Goal: Task Accomplishment & Management: Use online tool/utility

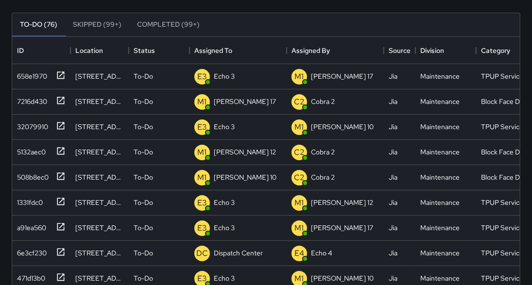
scroll to position [406, 502]
click at [232, 252] on p "Dispatch Center" at bounding box center [238, 253] width 49 height 10
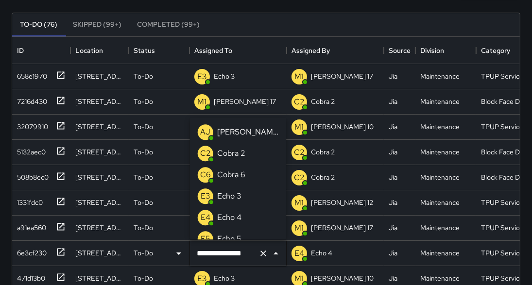
scroll to position [716, 0]
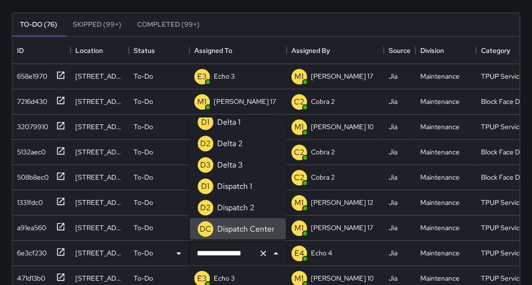
click at [231, 254] on input "**********" at bounding box center [224, 253] width 60 height 18
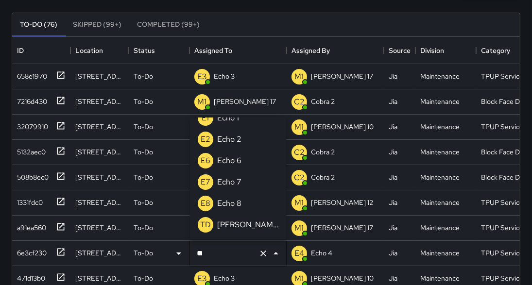
scroll to position [0, 0]
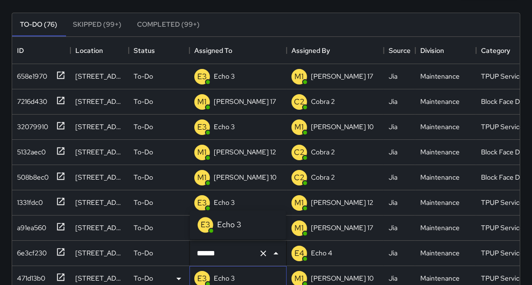
type input "**********"
click at [231, 277] on p "Echo 3" at bounding box center [224, 278] width 21 height 10
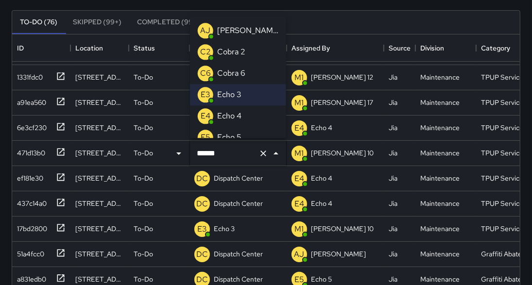
scroll to position [126, 0]
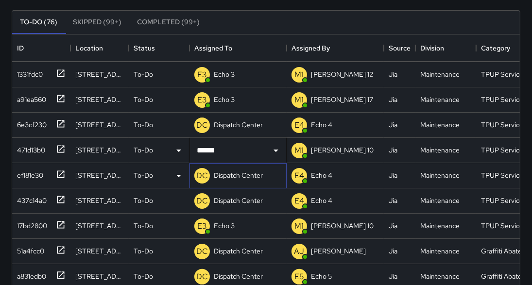
click at [241, 176] on p "Dispatch Center" at bounding box center [238, 176] width 49 height 10
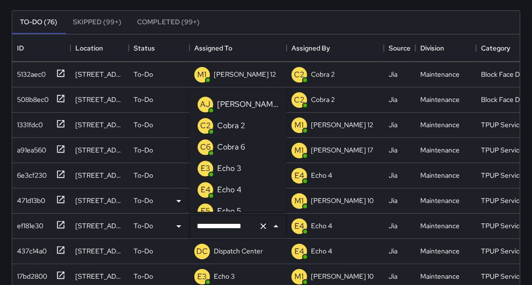
scroll to position [716, 0]
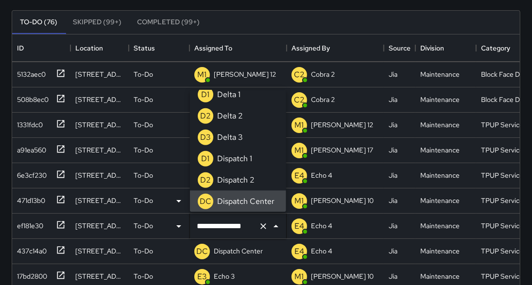
click at [229, 231] on input "**********" at bounding box center [224, 226] width 60 height 18
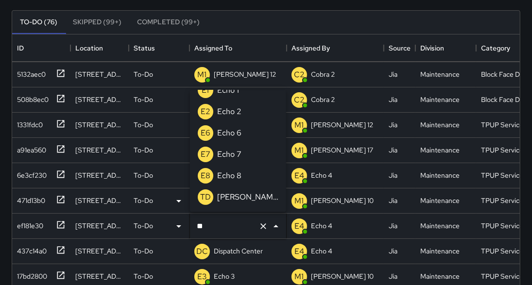
scroll to position [0, 0]
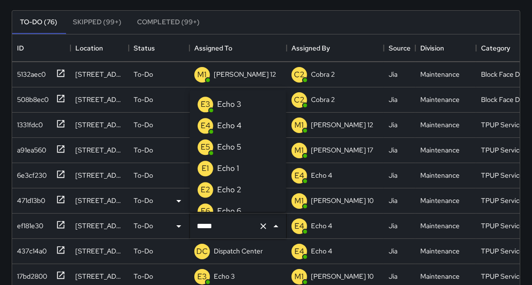
type input "******"
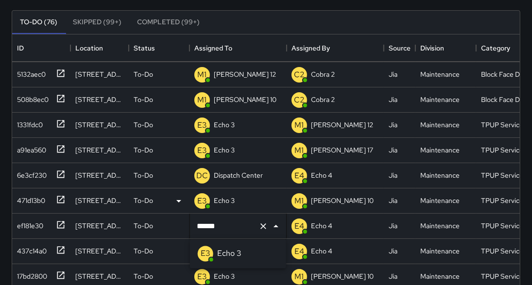
click at [221, 252] on p "Echo 3" at bounding box center [229, 254] width 24 height 12
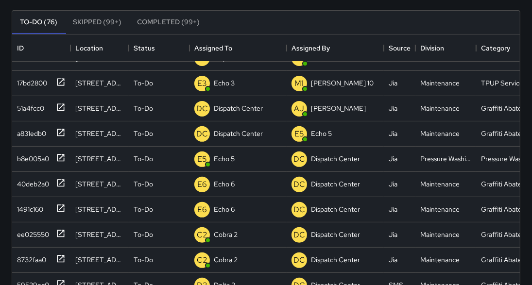
scroll to position [254, 0]
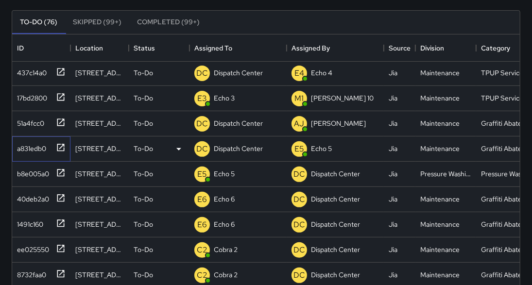
click at [59, 146] on icon at bounding box center [61, 148] width 10 height 10
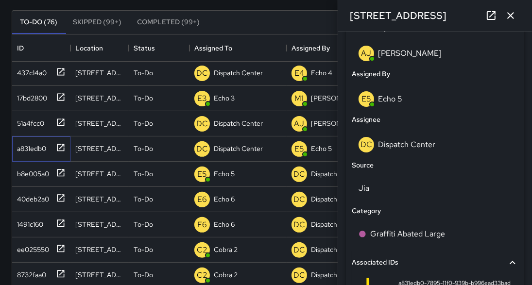
scroll to position [520, 0]
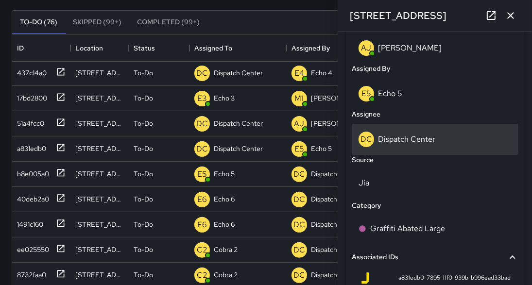
click at [406, 143] on p "Dispatch Center" at bounding box center [406, 139] width 57 height 10
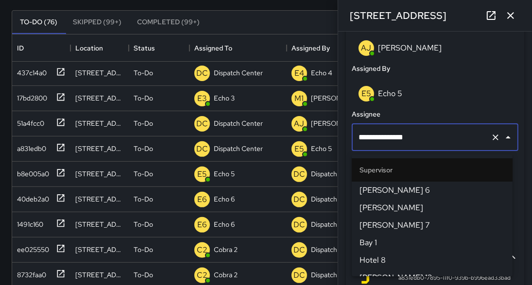
click at [406, 143] on input "**********" at bounding box center [421, 137] width 131 height 18
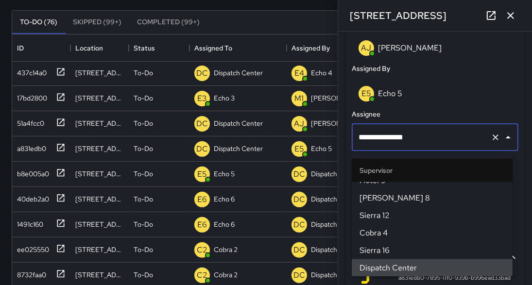
click at [406, 143] on input "**********" at bounding box center [421, 137] width 131 height 18
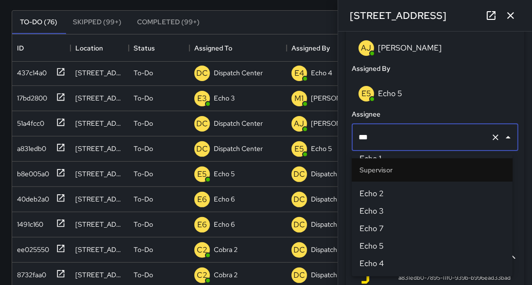
scroll to position [0, 0]
type input "******"
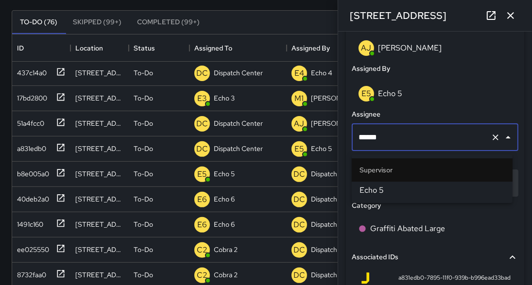
click at [368, 191] on span "Echo 5" at bounding box center [431, 191] width 145 height 12
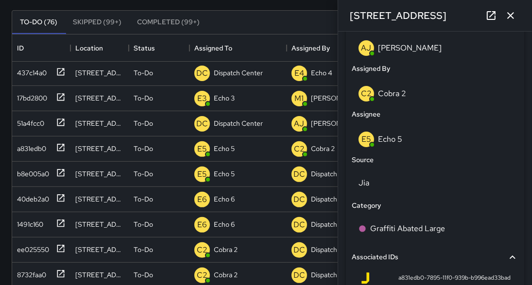
click at [512, 17] on icon "button" at bounding box center [510, 15] width 7 height 7
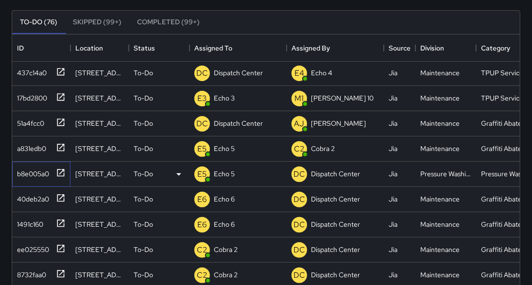
click at [60, 173] on icon at bounding box center [61, 173] width 10 height 10
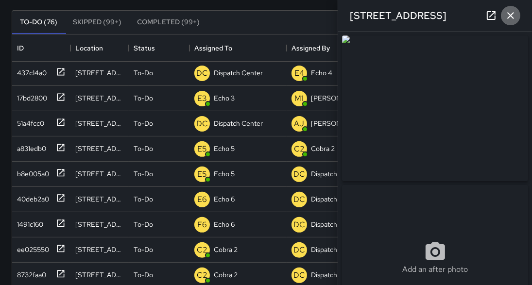
click at [512, 18] on icon "button" at bounding box center [511, 16] width 12 height 12
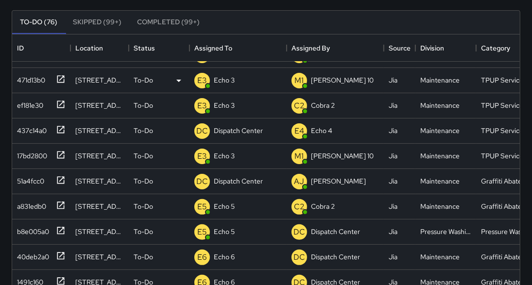
scroll to position [186, 0]
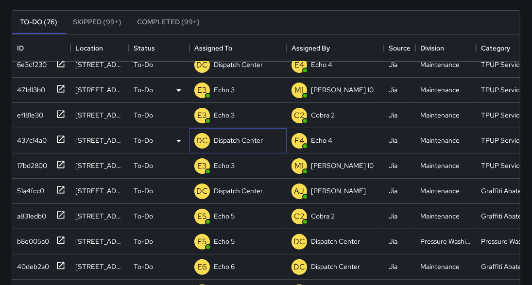
click at [235, 141] on p "Dispatch Center" at bounding box center [238, 141] width 49 height 10
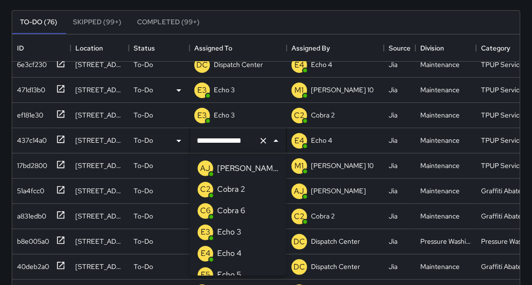
scroll to position [716, 0]
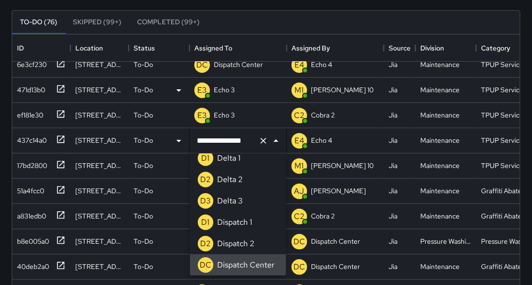
click at [234, 140] on input "**********" at bounding box center [224, 141] width 60 height 18
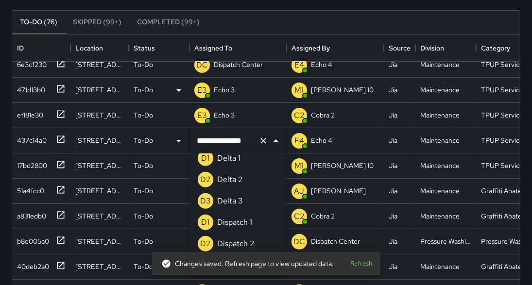
click at [234, 140] on input "**********" at bounding box center [224, 141] width 60 height 18
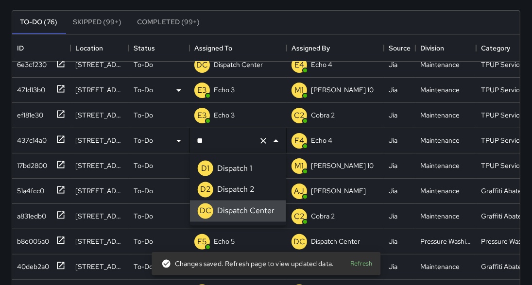
type input "*"
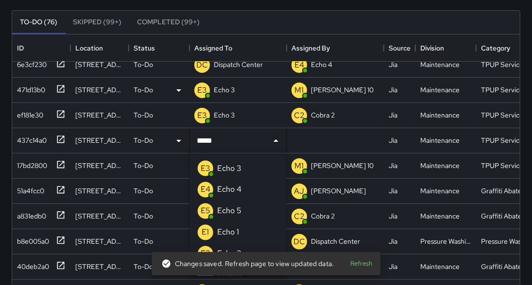
type input "******"
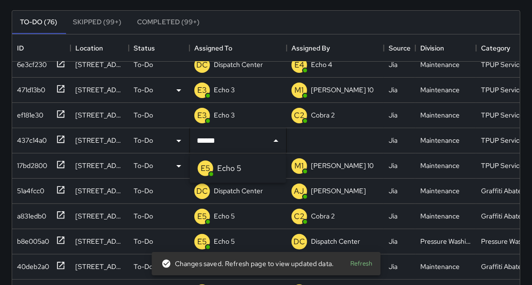
click at [243, 171] on li "E5 Echo 5" at bounding box center [238, 168] width 96 height 21
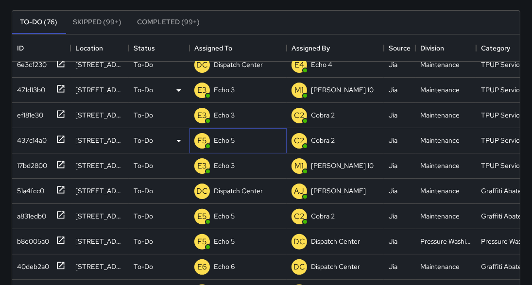
click at [241, 134] on div "E5 Echo 5" at bounding box center [237, 140] width 97 height 25
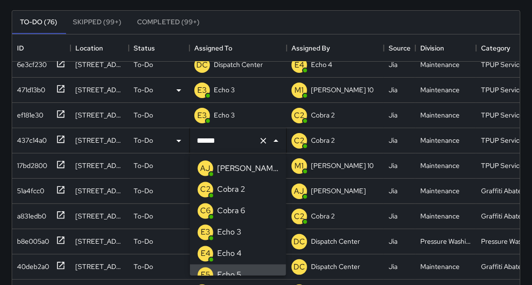
scroll to position [10, 0]
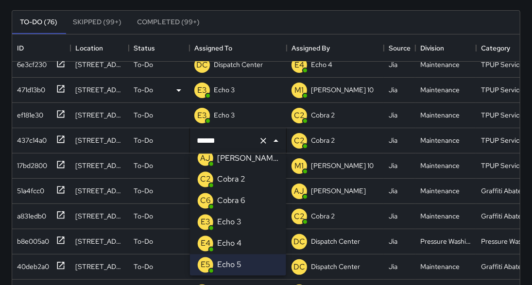
click at [244, 223] on li "E3 Echo 3" at bounding box center [238, 222] width 96 height 21
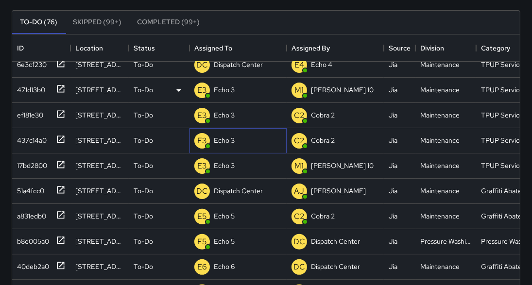
scroll to position [78, 0]
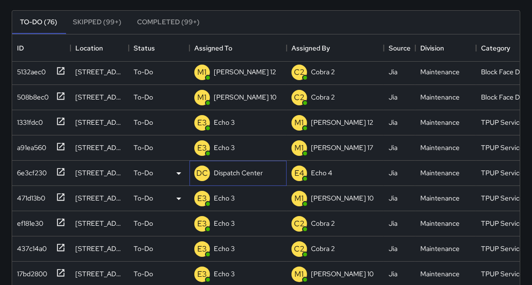
click at [225, 173] on p "Dispatch Center" at bounding box center [238, 173] width 49 height 10
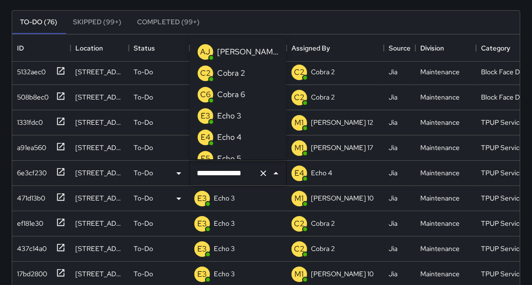
scroll to position [716, 0]
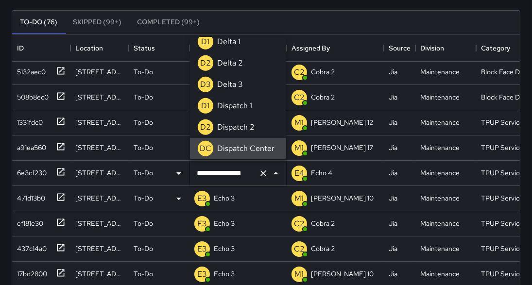
click at [225, 172] on input "**********" at bounding box center [224, 173] width 60 height 18
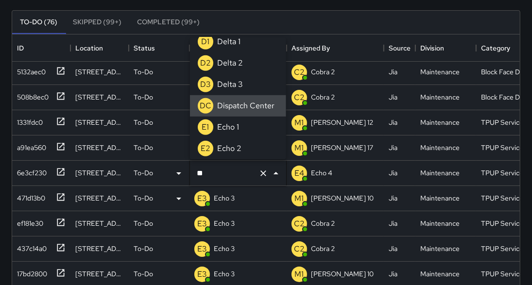
scroll to position [0, 0]
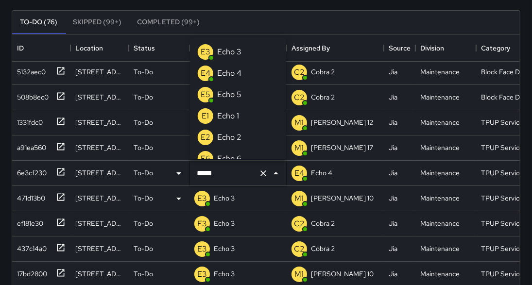
type input "******"
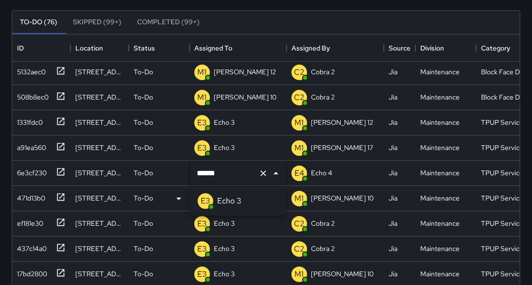
click at [244, 206] on li "E3 Echo 3" at bounding box center [238, 200] width 96 height 21
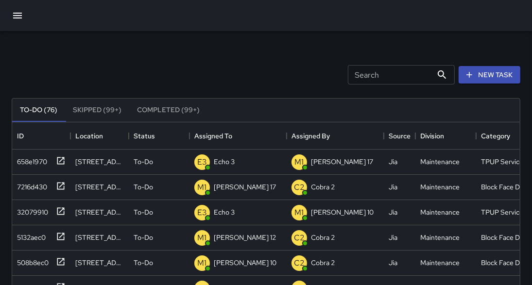
click at [16, 17] on icon "button" at bounding box center [18, 16] width 12 height 12
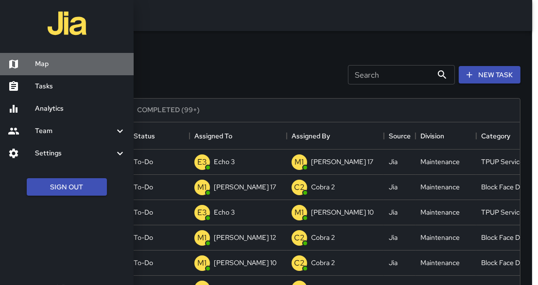
click at [46, 72] on link "Map" at bounding box center [67, 64] width 134 height 22
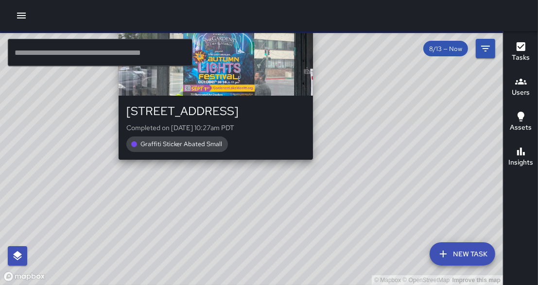
drag, startPoint x: 293, startPoint y: 203, endPoint x: 322, endPoint y: 158, distance: 53.1
click at [322, 158] on div "© Mapbox © OpenStreetMap Improve this map M6 Mike 6 300 17th Street Completed o…" at bounding box center [251, 158] width 503 height 254
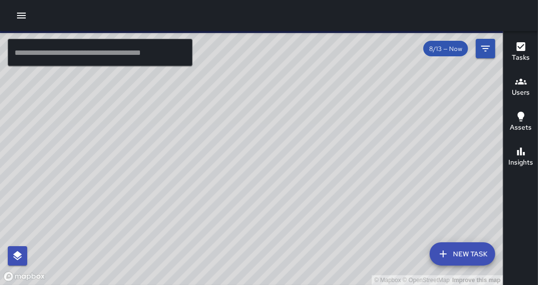
drag, startPoint x: 259, startPoint y: 210, endPoint x: 308, endPoint y: 158, distance: 71.5
click at [308, 158] on div "© Mapbox © OpenStreetMap Improve this map" at bounding box center [251, 158] width 503 height 254
drag, startPoint x: 229, startPoint y: 191, endPoint x: 272, endPoint y: 141, distance: 65.8
click at [272, 141] on div "© Mapbox © OpenStreetMap Improve this map" at bounding box center [251, 158] width 503 height 254
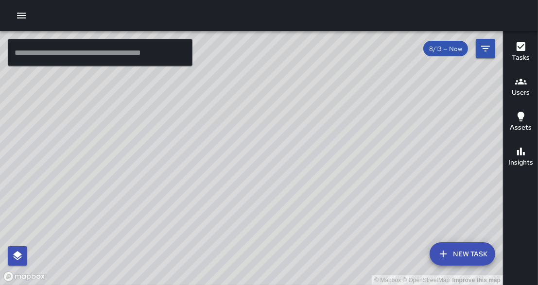
drag, startPoint x: 343, startPoint y: 102, endPoint x: 344, endPoint y: 168, distance: 65.6
click at [344, 168] on div "© Mapbox © OpenStreetMap Improve this map" at bounding box center [251, 158] width 503 height 254
drag, startPoint x: 381, startPoint y: 109, endPoint x: 324, endPoint y: 212, distance: 118.3
click at [324, 212] on div "© Mapbox © OpenStreetMap Improve this map" at bounding box center [251, 158] width 503 height 254
drag, startPoint x: 390, startPoint y: 96, endPoint x: 367, endPoint y: 146, distance: 54.6
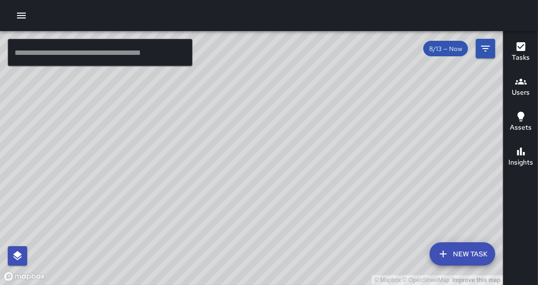
click at [367, 146] on div "© Mapbox © OpenStreetMap Improve this map" at bounding box center [251, 158] width 503 height 254
drag, startPoint x: 376, startPoint y: 61, endPoint x: 371, endPoint y: 109, distance: 48.9
click at [371, 109] on div "© Mapbox © OpenStreetMap Improve this map" at bounding box center [251, 158] width 503 height 254
drag, startPoint x: 395, startPoint y: 132, endPoint x: 396, endPoint y: 176, distance: 44.2
click at [398, 178] on div "© Mapbox © OpenStreetMap Improve this map" at bounding box center [251, 158] width 503 height 254
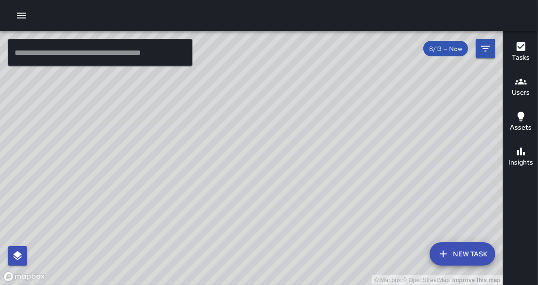
drag, startPoint x: 326, startPoint y: 68, endPoint x: 302, endPoint y: 293, distance: 226.2
click at [302, 285] on html "© Mapbox © OpenStreetMap Improve this map ​ New Task 8/13 — Now Map Layers Task…" at bounding box center [269, 142] width 538 height 285
drag, startPoint x: 412, startPoint y: 151, endPoint x: 411, endPoint y: 71, distance: 79.7
click at [411, 71] on div "© Mapbox © OpenStreetMap Improve this map" at bounding box center [251, 158] width 503 height 254
click at [116, 64] on input "text" at bounding box center [100, 52] width 185 height 27
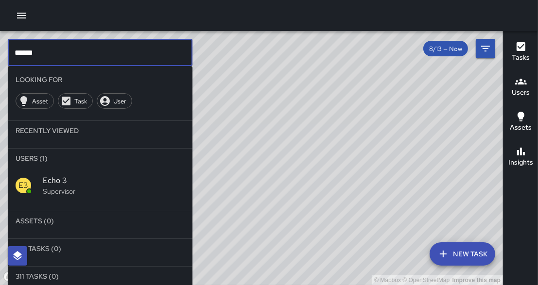
type input "******"
click at [84, 182] on span "Echo 3" at bounding box center [114, 181] width 142 height 12
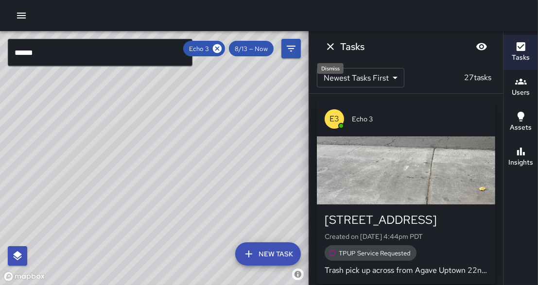
click at [332, 51] on icon "Dismiss" at bounding box center [330, 47] width 12 height 12
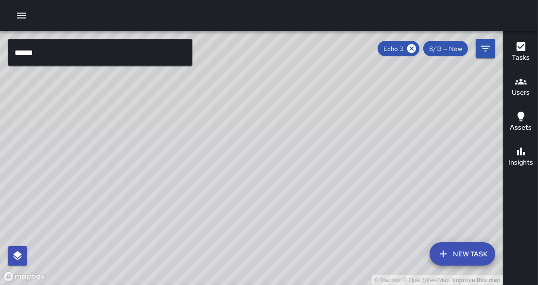
click at [306, 163] on div "© Mapbox © OpenStreetMap Improve this map" at bounding box center [251, 158] width 503 height 254
drag, startPoint x: 306, startPoint y: 182, endPoint x: 324, endPoint y: 63, distance: 120.4
click at [324, 63] on div "© Mapbox © OpenStreetMap Improve this map" at bounding box center [251, 158] width 503 height 254
click at [413, 48] on icon at bounding box center [411, 48] width 9 height 9
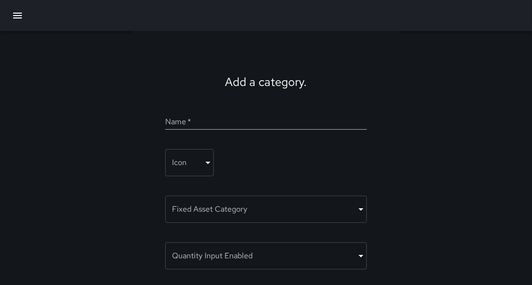
click at [15, 18] on icon "button" at bounding box center [17, 16] width 9 height 6
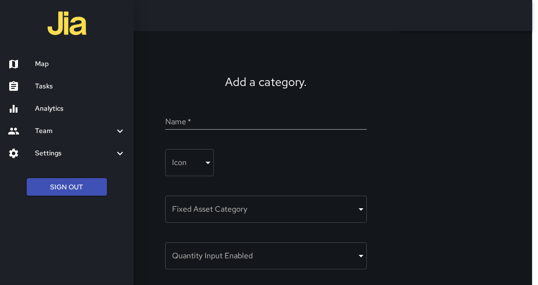
click at [46, 66] on h6 "Map" at bounding box center [80, 64] width 91 height 11
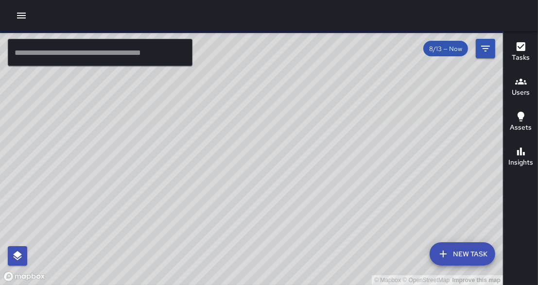
click at [179, 147] on div "© Mapbox © OpenStreetMap Improve this map" at bounding box center [251, 158] width 503 height 254
drag, startPoint x: 143, startPoint y: 226, endPoint x: 225, endPoint y: 127, distance: 128.7
click at [225, 127] on div "© Mapbox © OpenStreetMap Improve this map M8 [PERSON_NAME] 8 [STREET_ADDRESS] C…" at bounding box center [251, 158] width 503 height 254
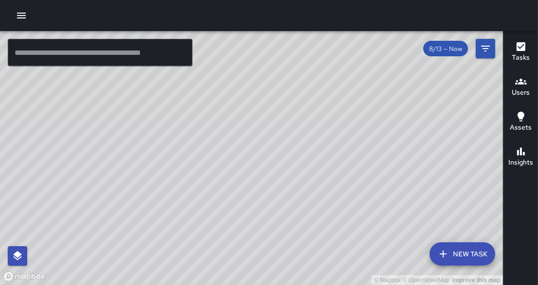
drag, startPoint x: 301, startPoint y: 229, endPoint x: 305, endPoint y: 207, distance: 21.8
click at [305, 207] on div "© Mapbox © OpenStreetMap Improve this map" at bounding box center [251, 158] width 503 height 254
drag, startPoint x: 273, startPoint y: 186, endPoint x: 284, endPoint y: 152, distance: 35.6
click at [284, 152] on div "© Mapbox © OpenStreetMap Improve this map" at bounding box center [251, 158] width 503 height 254
click at [18, 17] on icon "button" at bounding box center [22, 16] width 12 height 12
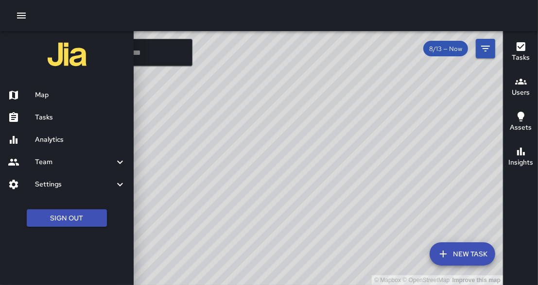
click at [181, 197] on div at bounding box center [269, 142] width 538 height 285
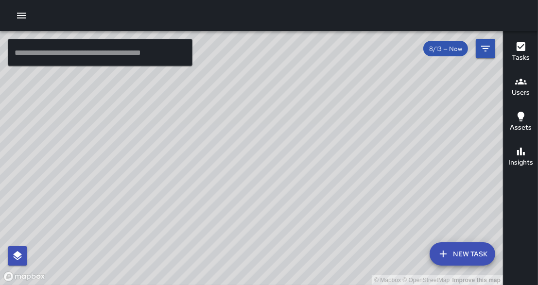
drag, startPoint x: 81, startPoint y: 239, endPoint x: 184, endPoint y: 70, distance: 198.1
click at [184, 70] on div "© Mapbox © OpenStreetMap Improve this map" at bounding box center [251, 158] width 503 height 254
drag, startPoint x: 216, startPoint y: 177, endPoint x: 228, endPoint y: 52, distance: 125.4
click at [228, 52] on div "© Mapbox © OpenStreetMap Improve this map" at bounding box center [251, 158] width 503 height 254
drag, startPoint x: 317, startPoint y: 129, endPoint x: 321, endPoint y: 147, distance: 17.9
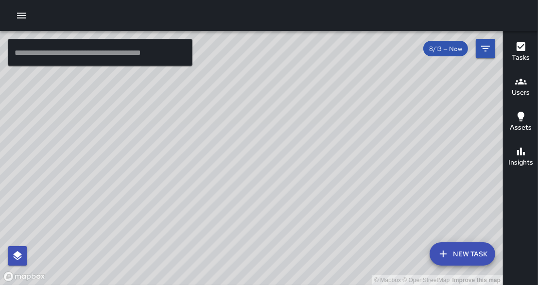
click at [317, 133] on div "© Mapbox © OpenStreetMap Improve this map" at bounding box center [251, 158] width 503 height 254
drag, startPoint x: 238, startPoint y: 71, endPoint x: 228, endPoint y: 104, distance: 35.0
click at [228, 104] on div "© Mapbox © OpenStreetMap Improve this map" at bounding box center [251, 158] width 503 height 254
drag, startPoint x: 278, startPoint y: 101, endPoint x: 268, endPoint y: 115, distance: 17.0
click at [268, 115] on div "© Mapbox © OpenStreetMap Improve this map" at bounding box center [251, 158] width 503 height 254
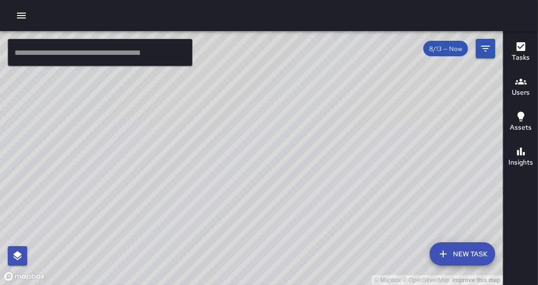
drag, startPoint x: 274, startPoint y: 140, endPoint x: 259, endPoint y: 189, distance: 51.5
click at [259, 190] on div "© Mapbox © OpenStreetMap Improve this map" at bounding box center [251, 158] width 503 height 254
click at [17, 17] on icon "button" at bounding box center [22, 16] width 12 height 12
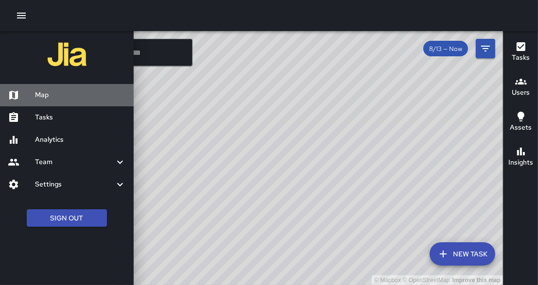
click at [42, 93] on h6 "Map" at bounding box center [80, 95] width 91 height 11
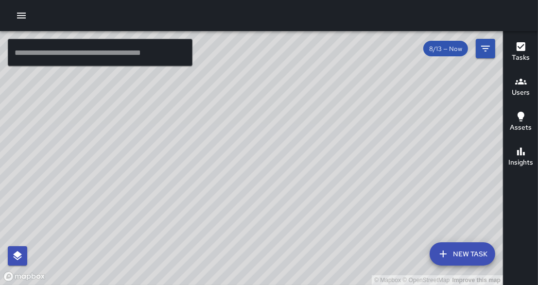
click at [188, 119] on div "© Mapbox © OpenStreetMap Improve this map" at bounding box center [251, 158] width 503 height 254
click at [17, 15] on icon "button" at bounding box center [21, 16] width 9 height 6
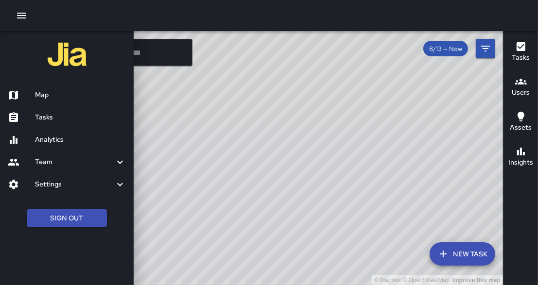
click at [44, 117] on h6 "Tasks" at bounding box center [80, 117] width 91 height 11
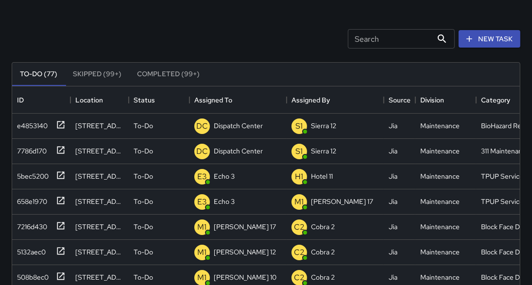
scroll to position [40, 0]
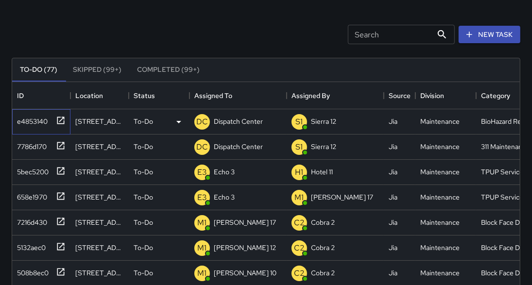
click at [58, 119] on icon at bounding box center [61, 121] width 10 height 10
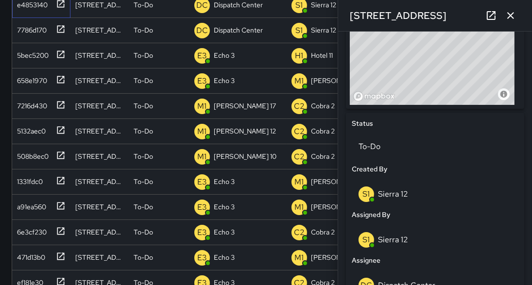
scroll to position [378, 0]
click at [415, 240] on div "S1 Sierra 12" at bounding box center [434, 240] width 153 height 16
click at [402, 239] on p "Sierra 12" at bounding box center [393, 239] width 30 height 10
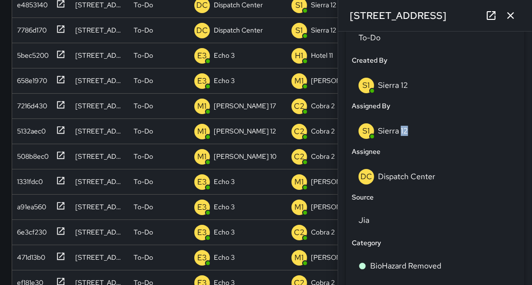
scroll to position [494, 0]
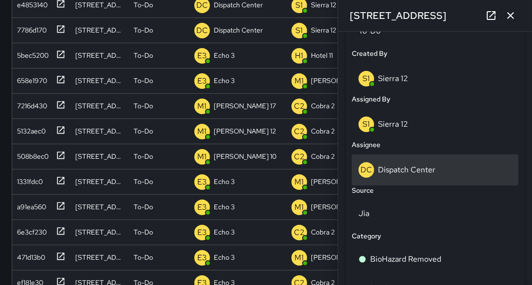
click at [411, 170] on p "Dispatch Center" at bounding box center [406, 170] width 57 height 10
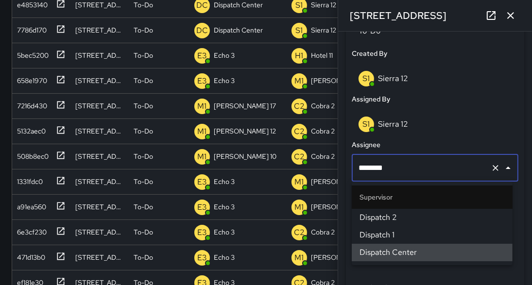
scroll to position [0, 0]
type input "*"
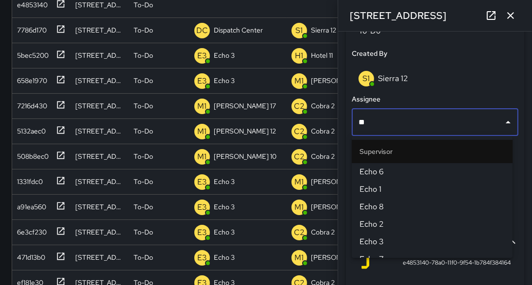
type input "*"
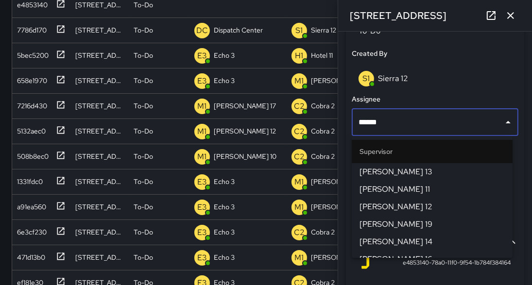
type input "*******"
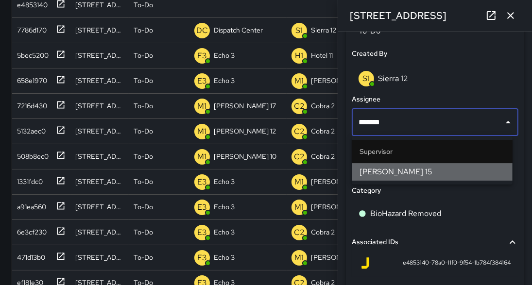
click at [369, 165] on li "[PERSON_NAME] 15" at bounding box center [432, 171] width 161 height 17
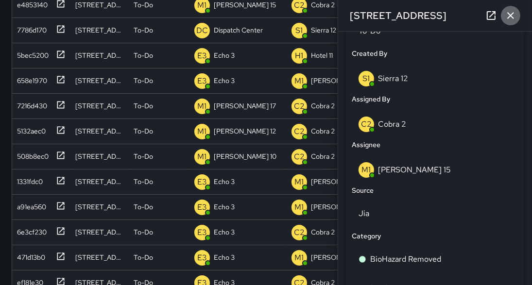
click at [515, 17] on icon "button" at bounding box center [511, 16] width 12 height 12
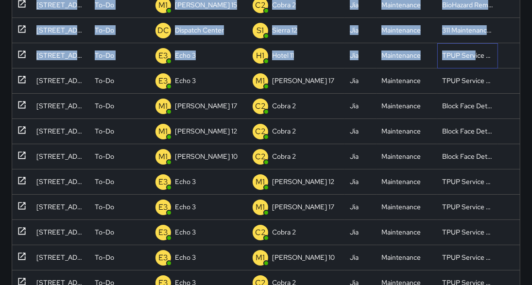
drag, startPoint x: 514, startPoint y: 57, endPoint x: 524, endPoint y: 53, distance: 10.9
click at [515, 50] on div "e4853140 [STREET_ADDRESS] To-Do M1 [PERSON_NAME] 15 C2 Cobra 2 Jia Maintenance …" at bounding box center [266, 185] width 508 height 384
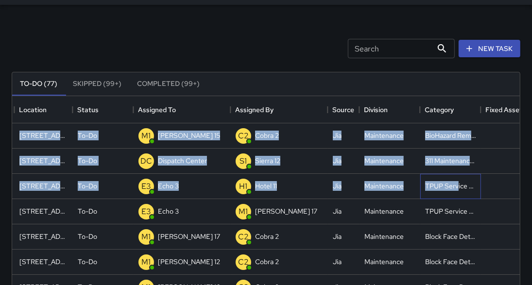
scroll to position [13, 0]
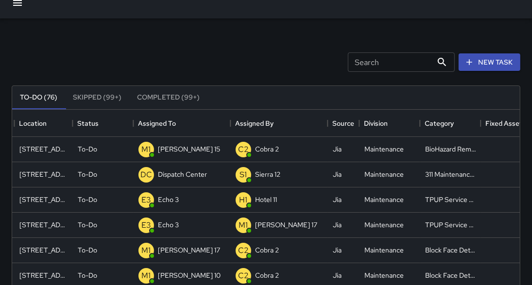
click at [273, 54] on div "Search Search New Task" at bounding box center [266, 62] width 512 height 51
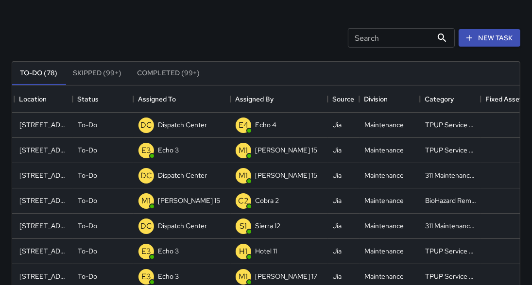
scroll to position [41, 0]
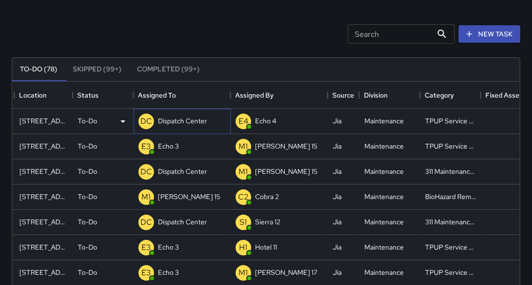
click at [177, 121] on p "Dispatch Center" at bounding box center [182, 121] width 49 height 10
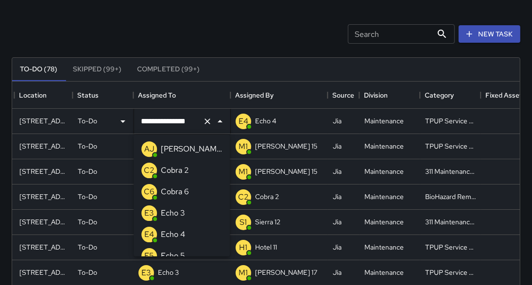
click at [177, 121] on input "**********" at bounding box center [168, 121] width 60 height 18
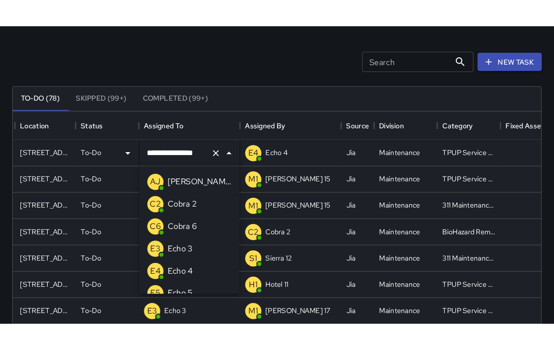
scroll to position [716, 0]
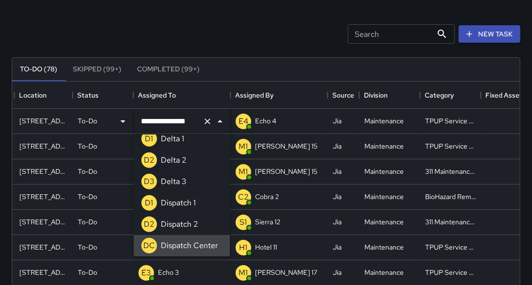
click at [177, 121] on input "**********" at bounding box center [168, 121] width 60 height 18
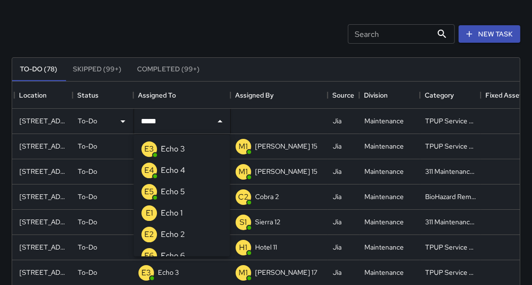
type input "******"
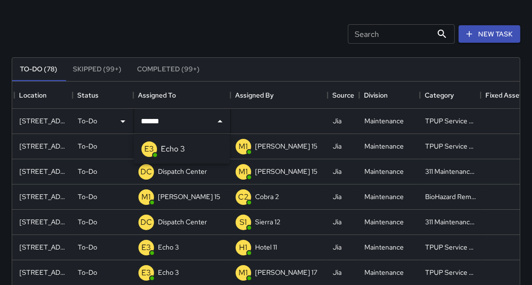
click at [170, 154] on p "Echo 3" at bounding box center [173, 149] width 24 height 12
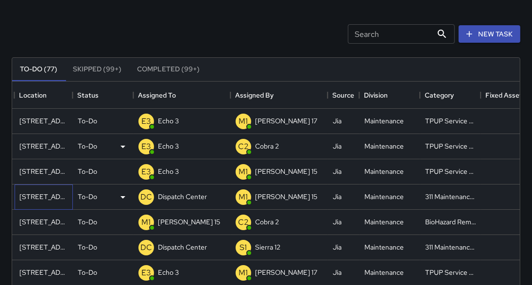
click at [37, 186] on div "[STREET_ADDRESS]" at bounding box center [44, 197] width 58 height 25
click at [39, 193] on div "[STREET_ADDRESS]" at bounding box center [43, 197] width 49 height 10
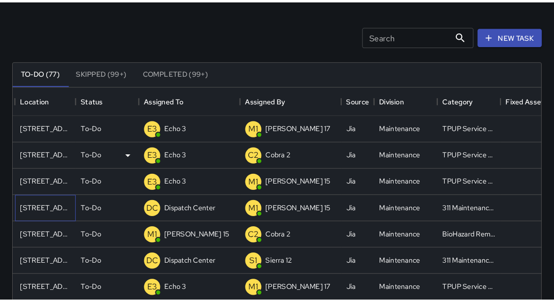
scroll to position [406, 524]
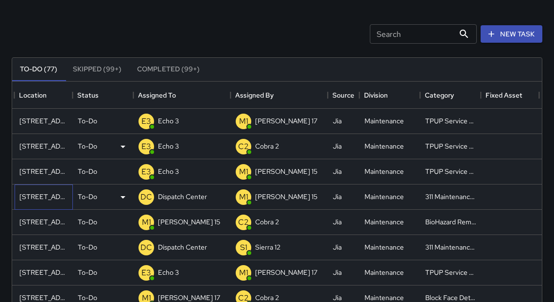
click at [29, 200] on div "[STREET_ADDRESS]" at bounding box center [43, 197] width 49 height 10
click at [451, 253] on div "311 Maintenance Related Issue Reported" at bounding box center [450, 247] width 61 height 25
click at [450, 252] on div "311 Maintenance Related Issue Reported" at bounding box center [450, 247] width 51 height 10
click at [40, 249] on div "[STREET_ADDRESS]" at bounding box center [43, 247] width 49 height 10
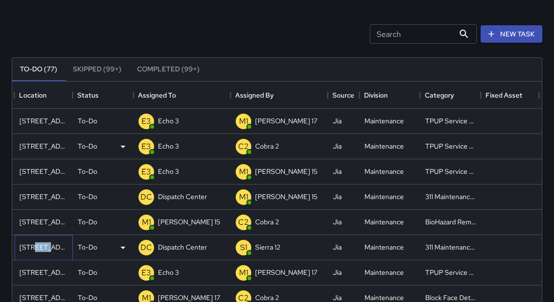
click at [40, 249] on div "[STREET_ADDRESS]" at bounding box center [43, 247] width 49 height 10
click at [123, 248] on icon at bounding box center [122, 248] width 5 height 2
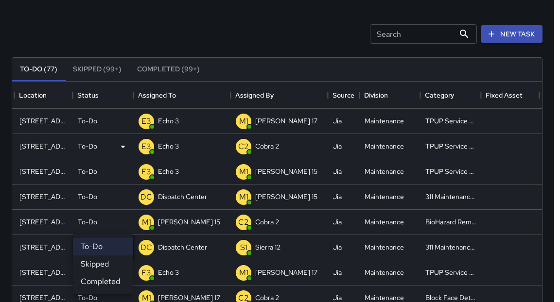
click at [10, 233] on div at bounding box center [280, 151] width 560 height 302
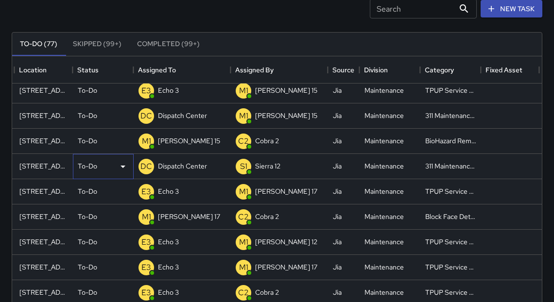
scroll to position [63, 56]
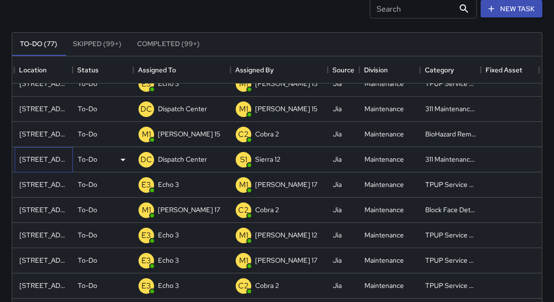
click at [38, 166] on div "[STREET_ADDRESS]" at bounding box center [44, 159] width 58 height 25
click at [38, 164] on div "[STREET_ADDRESS]" at bounding box center [44, 159] width 58 height 25
click at [38, 163] on div "[STREET_ADDRESS]" at bounding box center [43, 159] width 49 height 10
click at [192, 161] on p "Dispatch Center" at bounding box center [182, 159] width 49 height 10
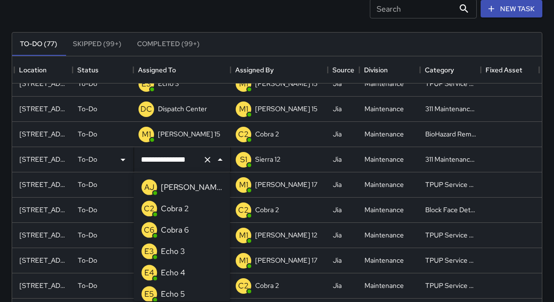
scroll to position [709, 0]
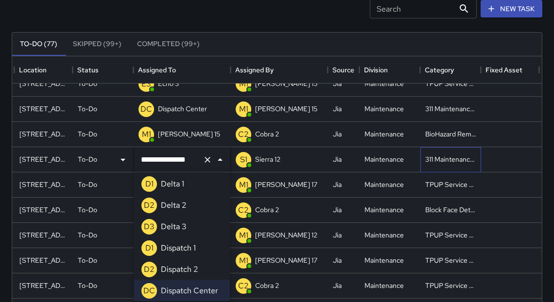
click at [468, 159] on div "311 Maintenance Related Issue Reported" at bounding box center [450, 159] width 51 height 10
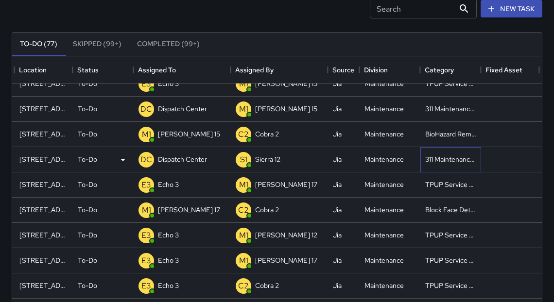
click at [451, 160] on div "311 Maintenance Related Issue Reported" at bounding box center [450, 159] width 51 height 10
click at [453, 159] on div "311 Maintenance Related Issue Reported" at bounding box center [450, 159] width 51 height 10
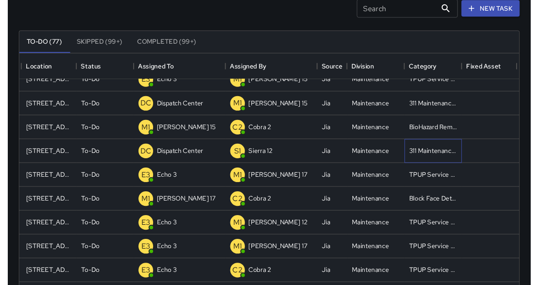
scroll to position [0, 0]
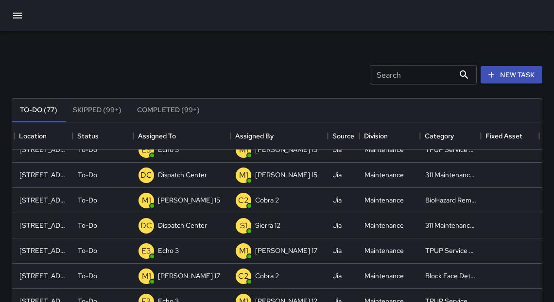
click at [14, 14] on icon "button" at bounding box center [18, 16] width 12 height 12
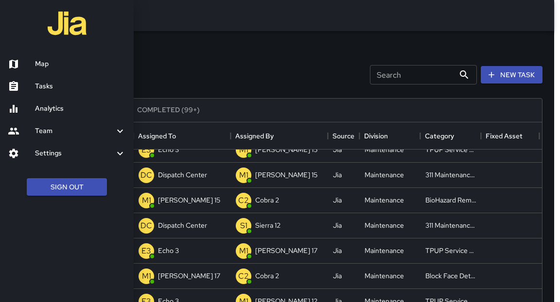
click at [42, 63] on h6 "Map" at bounding box center [80, 64] width 91 height 11
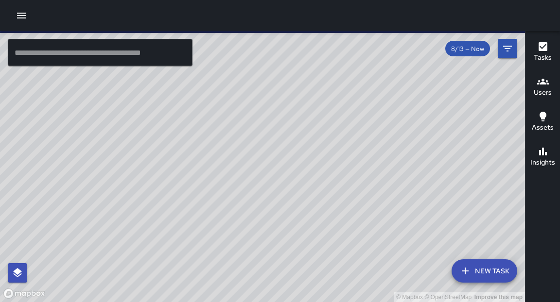
click at [95, 62] on input "text" at bounding box center [100, 52] width 185 height 27
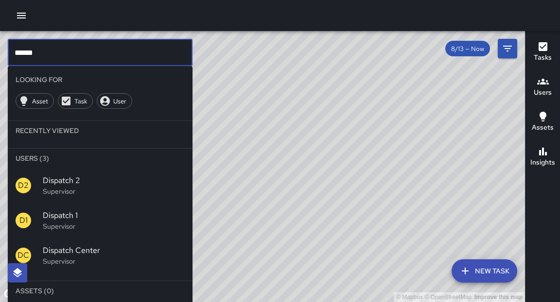
type input "******"
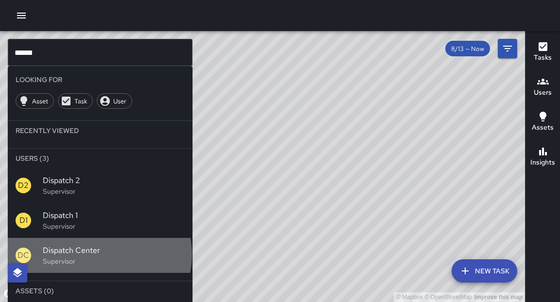
click at [99, 255] on span "Dispatch Center" at bounding box center [114, 251] width 142 height 12
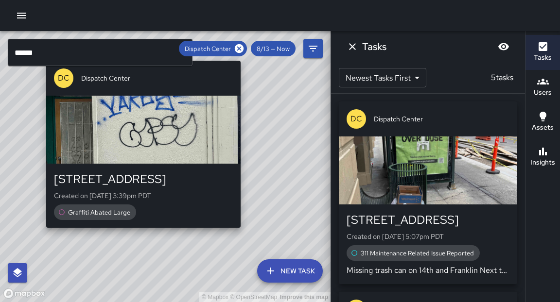
click at [147, 234] on div "© Mapbox © OpenStreetMap Improve this map DC Dispatch Center [STREET_ADDRESS] C…" at bounding box center [165, 166] width 330 height 271
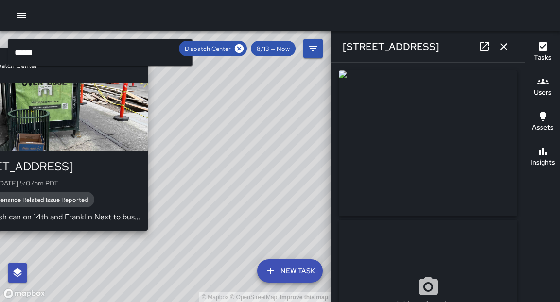
click at [151, 239] on div "© Mapbox © OpenStreetMap Improve this map DC Dispatch Center [STREET_ADDRESS] C…" at bounding box center [165, 166] width 330 height 271
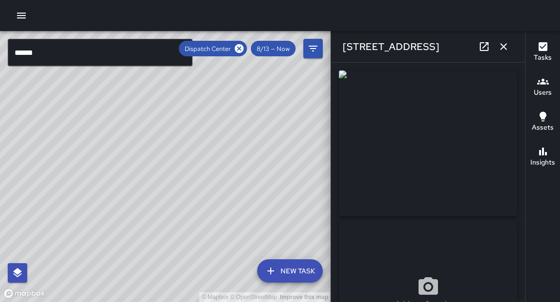
click at [500, 43] on icon "button" at bounding box center [503, 46] width 7 height 7
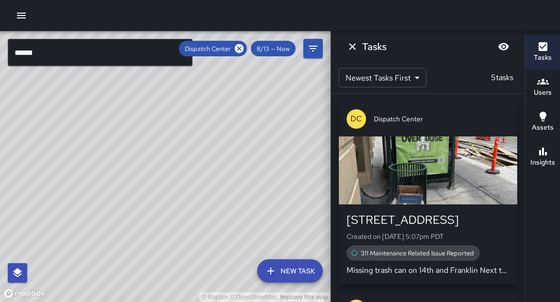
drag, startPoint x: 301, startPoint y: 107, endPoint x: 284, endPoint y: 213, distance: 107.3
click at [284, 213] on div "© Mapbox © OpenStreetMap Improve this map" at bounding box center [165, 166] width 330 height 271
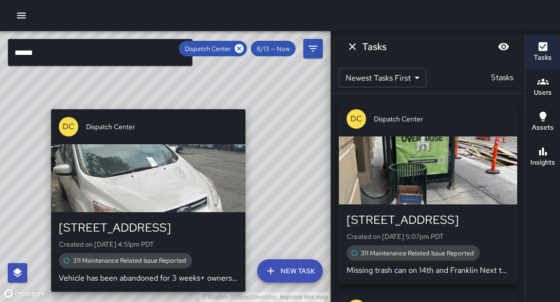
click at [250, 101] on div "© Mapbox © OpenStreetMap Improve this map DC Dispatch Center [STREET_ADDRESS] C…" at bounding box center [165, 166] width 330 height 271
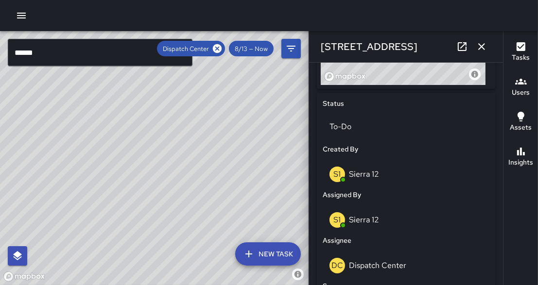
scroll to position [431, 0]
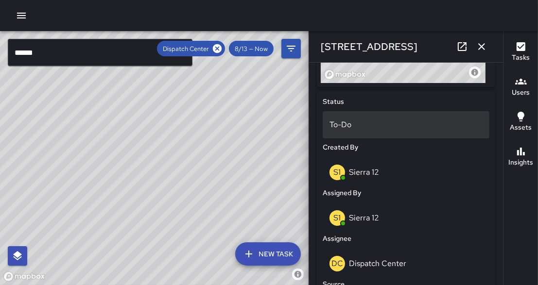
click at [350, 123] on p "To-Do" at bounding box center [405, 125] width 153 height 12
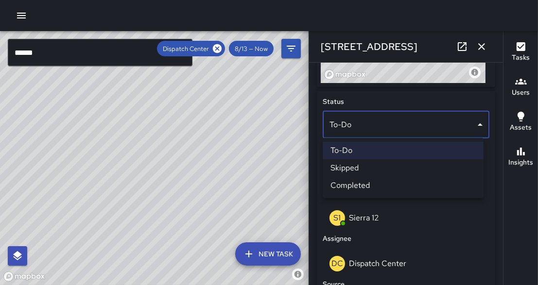
click at [364, 185] on li "Completed" at bounding box center [403, 185] width 161 height 17
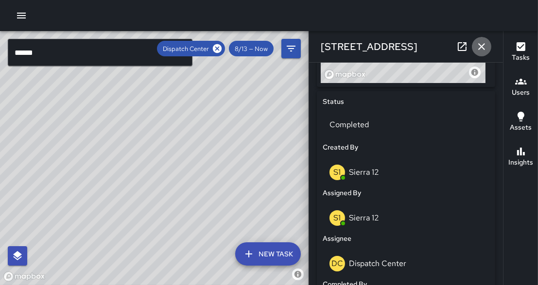
click at [484, 47] on icon "button" at bounding box center [482, 47] width 12 height 12
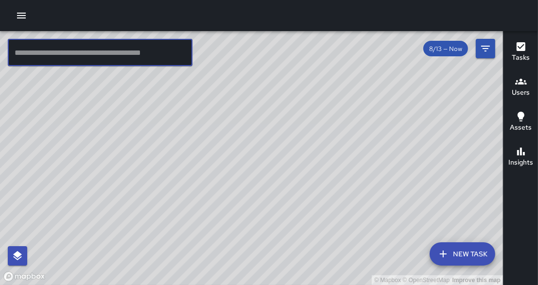
click at [102, 51] on input "text" at bounding box center [100, 52] width 185 height 27
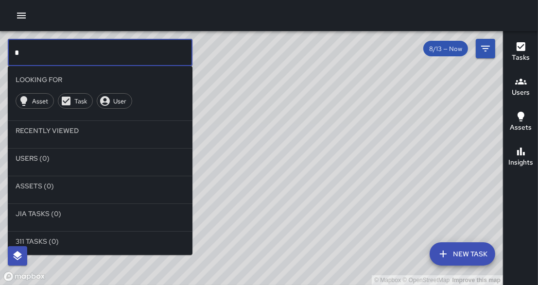
type input "*"
click at [329, 172] on div "© Mapbox © OpenStreetMap Improve this map" at bounding box center [251, 158] width 503 height 254
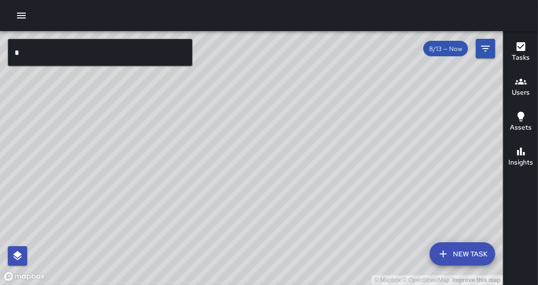
drag, startPoint x: 25, startPoint y: 16, endPoint x: 33, endPoint y: 14, distance: 8.0
click at [25, 16] on icon "button" at bounding box center [22, 16] width 12 height 12
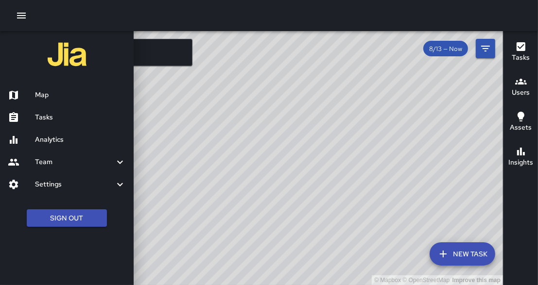
click at [72, 138] on h6 "Analytics" at bounding box center [80, 140] width 91 height 11
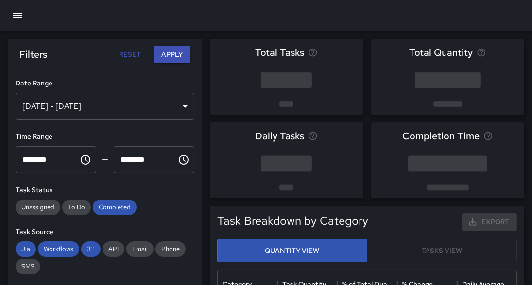
scroll to position [285, 293]
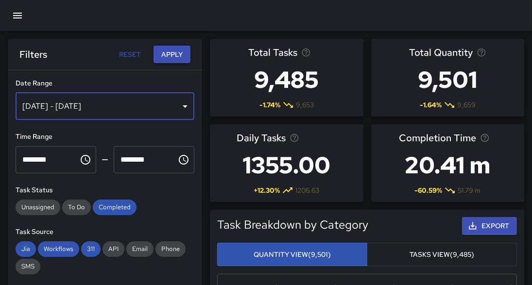
click at [108, 110] on div "Aug 07, 2025 - Aug 13, 2025" at bounding box center [105, 106] width 179 height 27
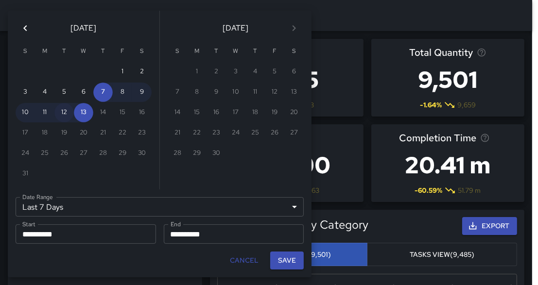
click at [66, 117] on button "12" at bounding box center [63, 112] width 19 height 19
type input "******"
type input "**********"
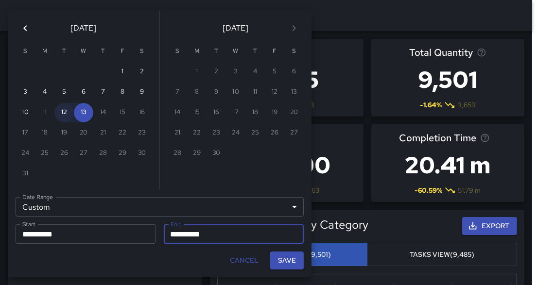
click at [66, 117] on button "12" at bounding box center [63, 112] width 19 height 19
type input "**********"
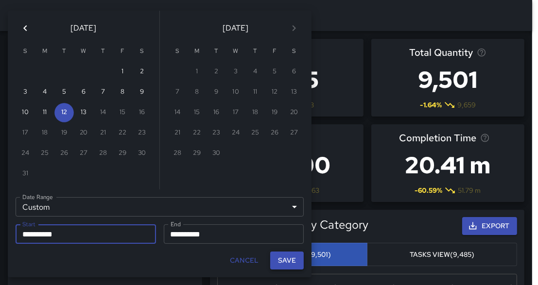
click at [290, 263] on button "Save" at bounding box center [287, 261] width 34 height 18
type input "**********"
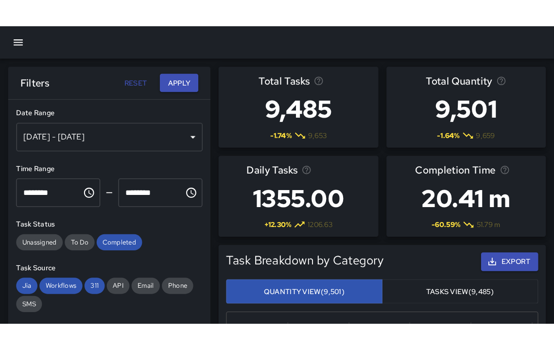
scroll to position [6, 6]
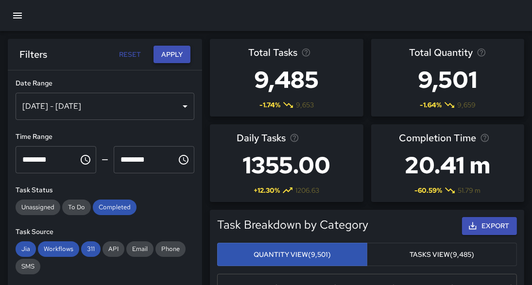
click at [173, 49] on button "Apply" at bounding box center [172, 55] width 37 height 18
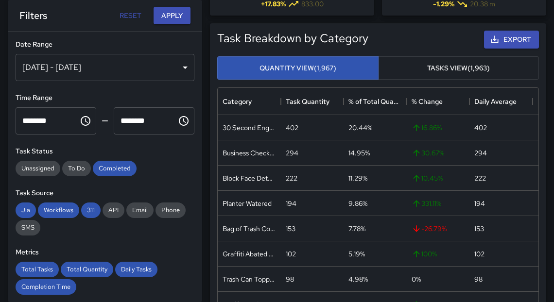
scroll to position [188, 0]
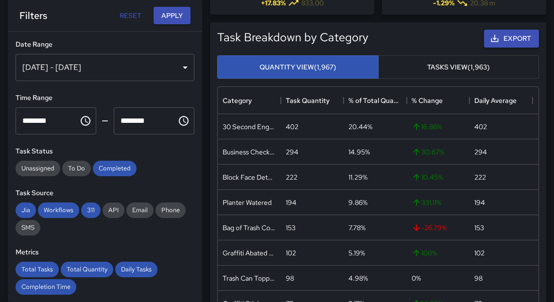
click at [497, 40] on icon "button" at bounding box center [494, 38] width 7 height 7
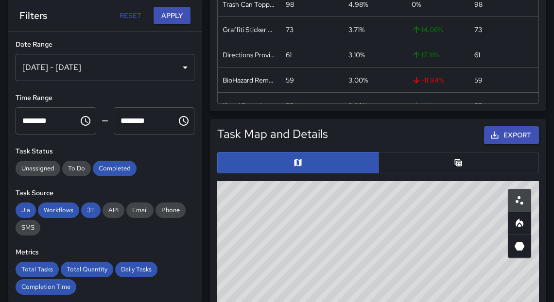
scroll to position [469, 0]
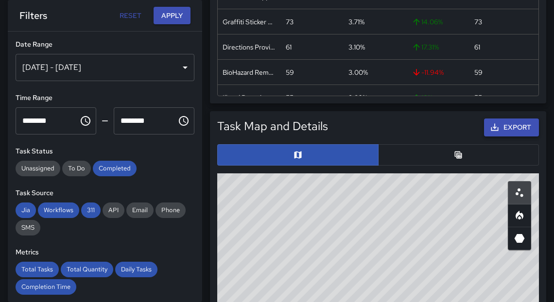
click at [515, 129] on button "Export" at bounding box center [511, 128] width 55 height 18
click at [434, 14] on div "14.06 %" at bounding box center [438, 21] width 63 height 25
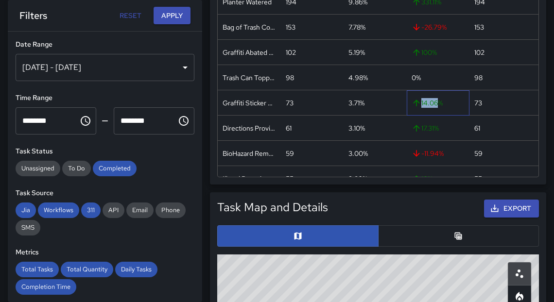
scroll to position [0, 0]
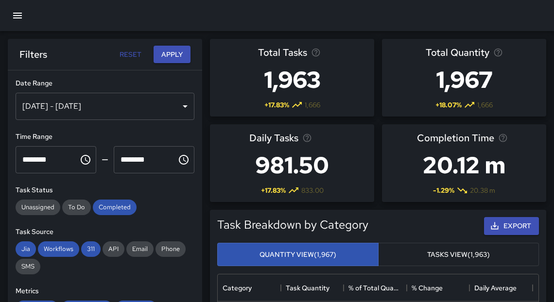
click at [16, 17] on icon "button" at bounding box center [18, 16] width 12 height 12
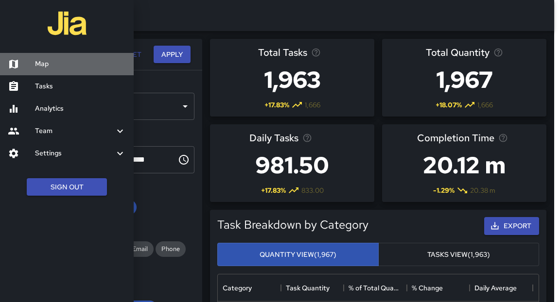
click at [32, 61] on div at bounding box center [21, 64] width 27 height 12
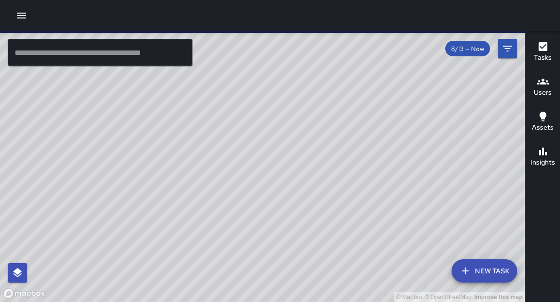
click at [22, 17] on icon "button" at bounding box center [22, 16] width 12 height 12
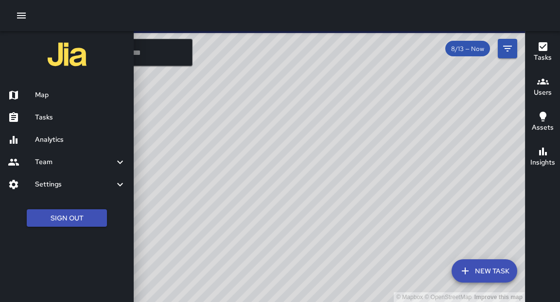
click at [51, 123] on link "Tasks" at bounding box center [67, 117] width 134 height 22
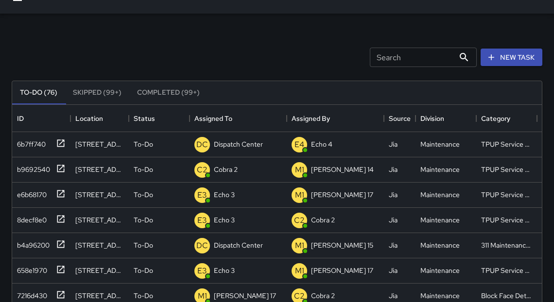
scroll to position [18, 0]
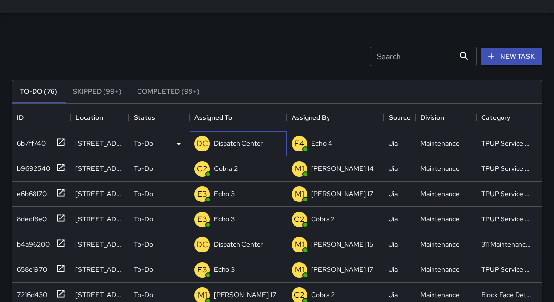
click at [238, 143] on p "Dispatch Center" at bounding box center [238, 143] width 49 height 10
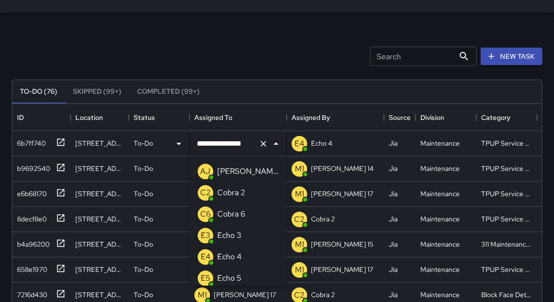
scroll to position [709, 0]
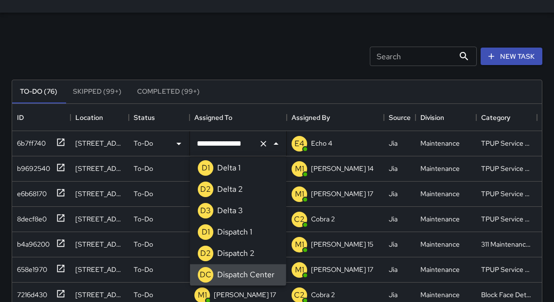
click at [238, 143] on input "**********" at bounding box center [224, 144] width 60 height 18
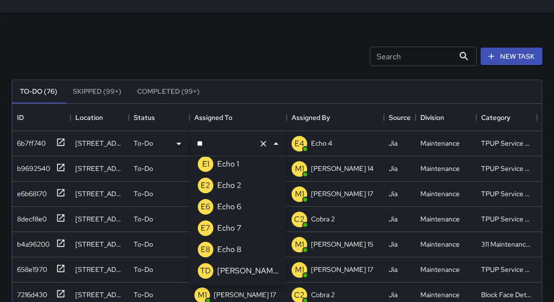
scroll to position [0, 0]
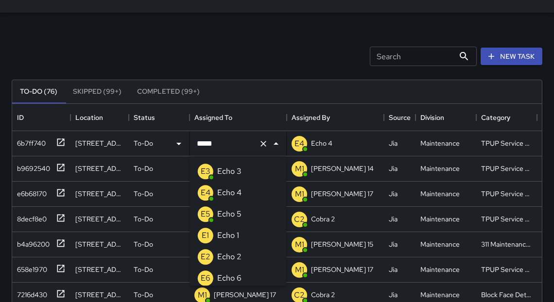
type input "******"
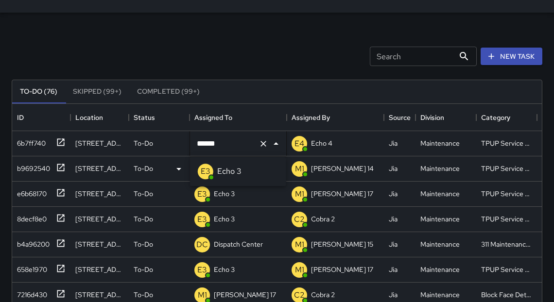
click at [241, 169] on div "Echo 3" at bounding box center [229, 172] width 28 height 16
